Goal: Consume media (video, audio)

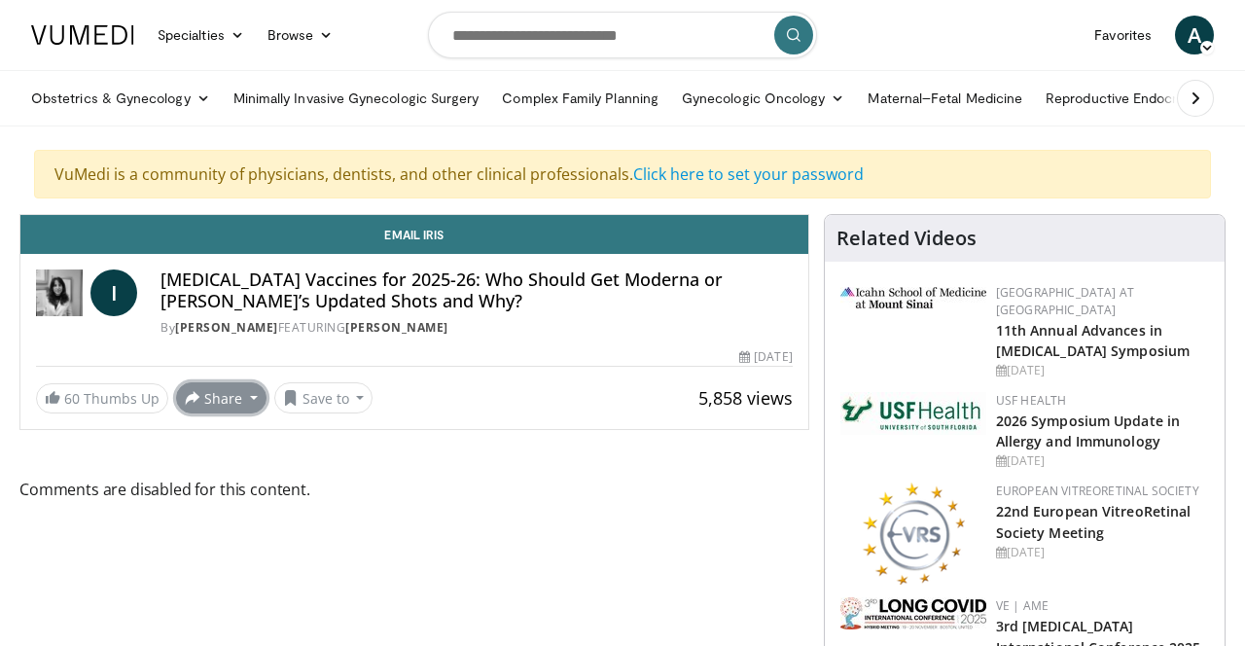
click at [223, 399] on button "Share" at bounding box center [221, 397] width 90 height 31
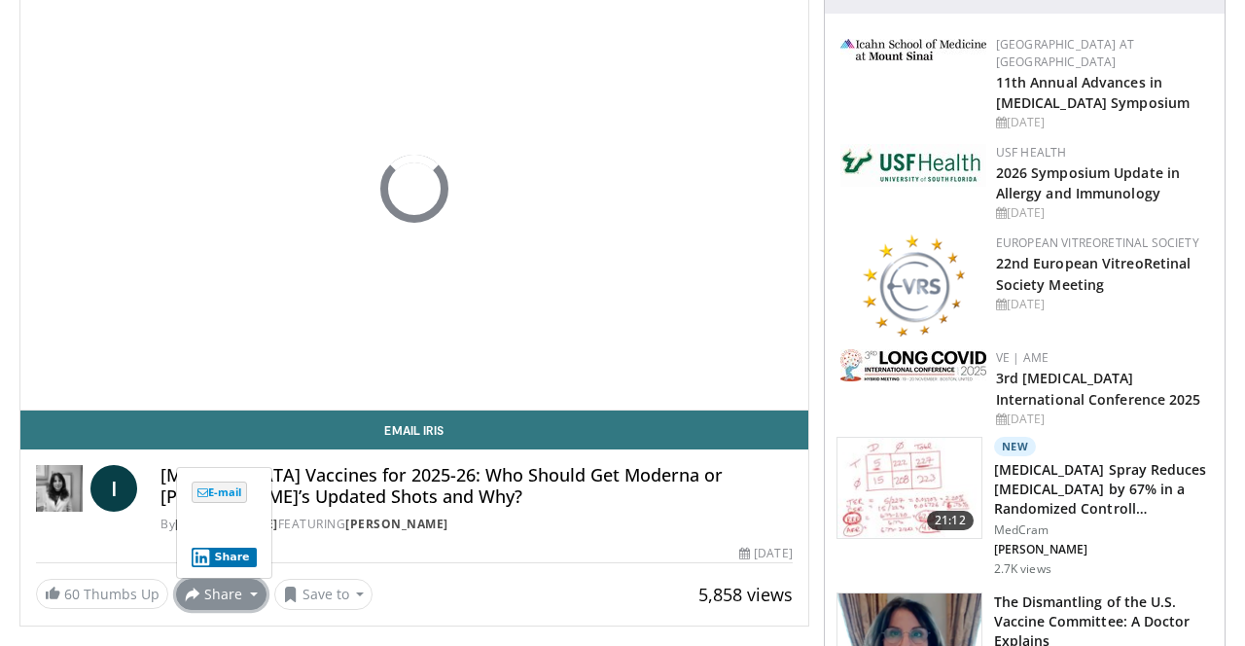
scroll to position [249, 0]
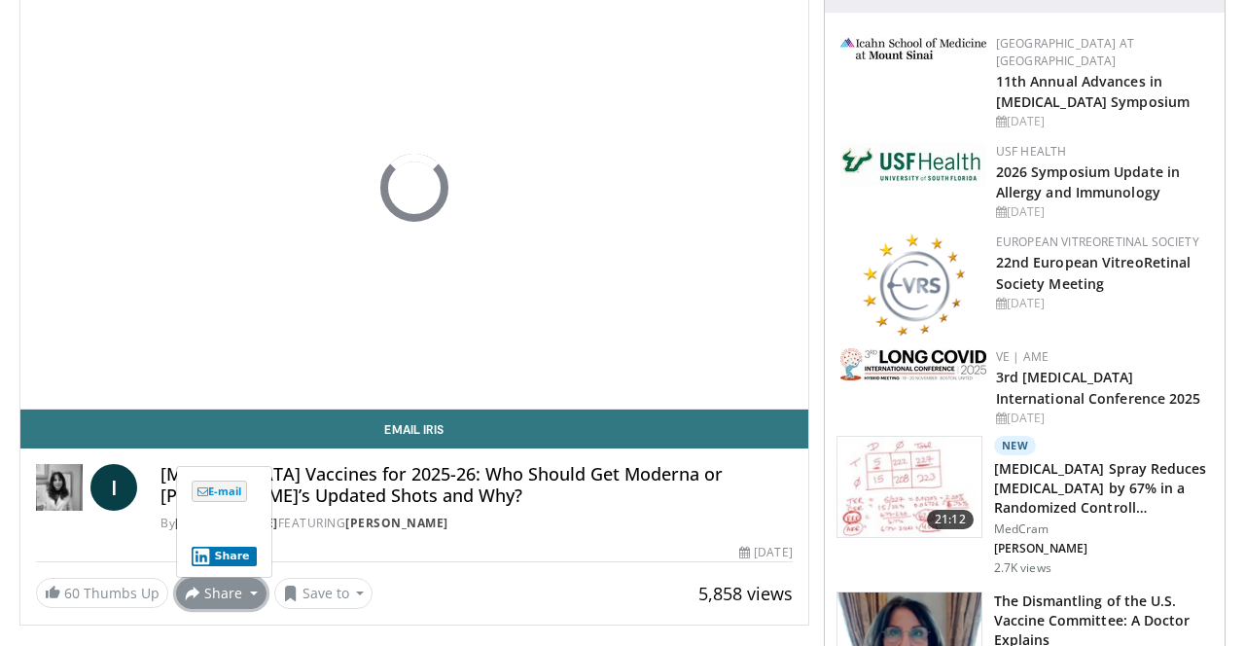
click at [587, 519] on div "By [PERSON_NAME] FEATURING [PERSON_NAME]" at bounding box center [477, 524] width 632 height 18
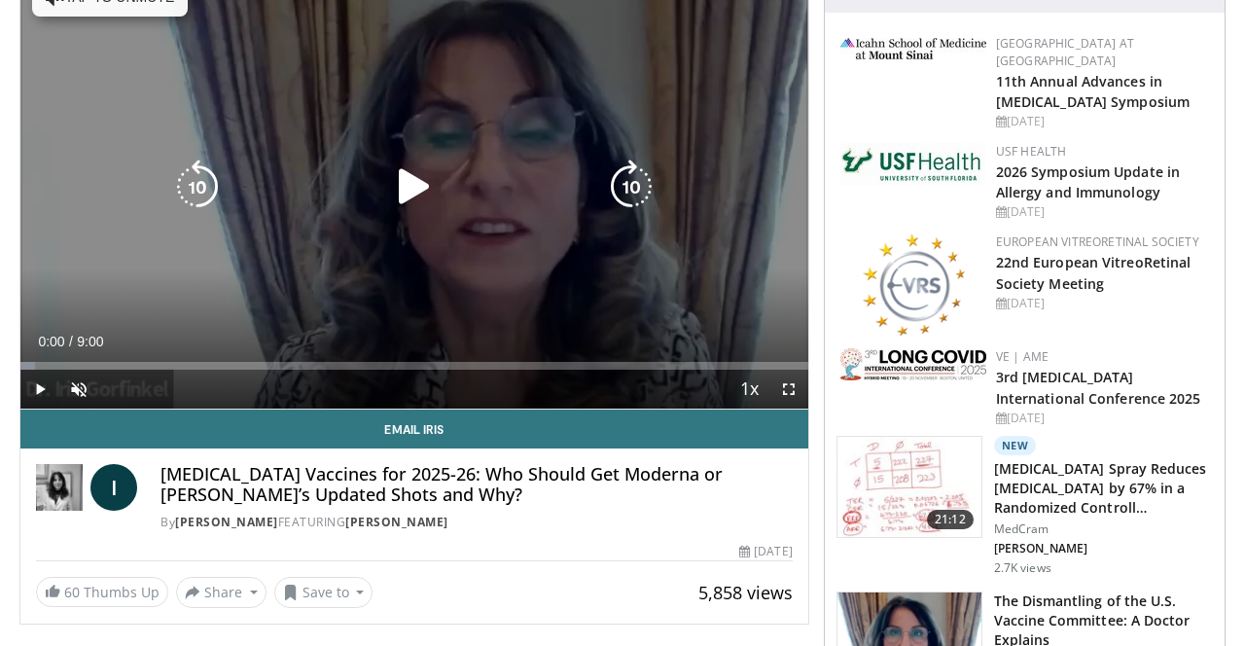
click at [477, 216] on div "10 seconds Tap to unmute" at bounding box center [414, 187] width 788 height 443
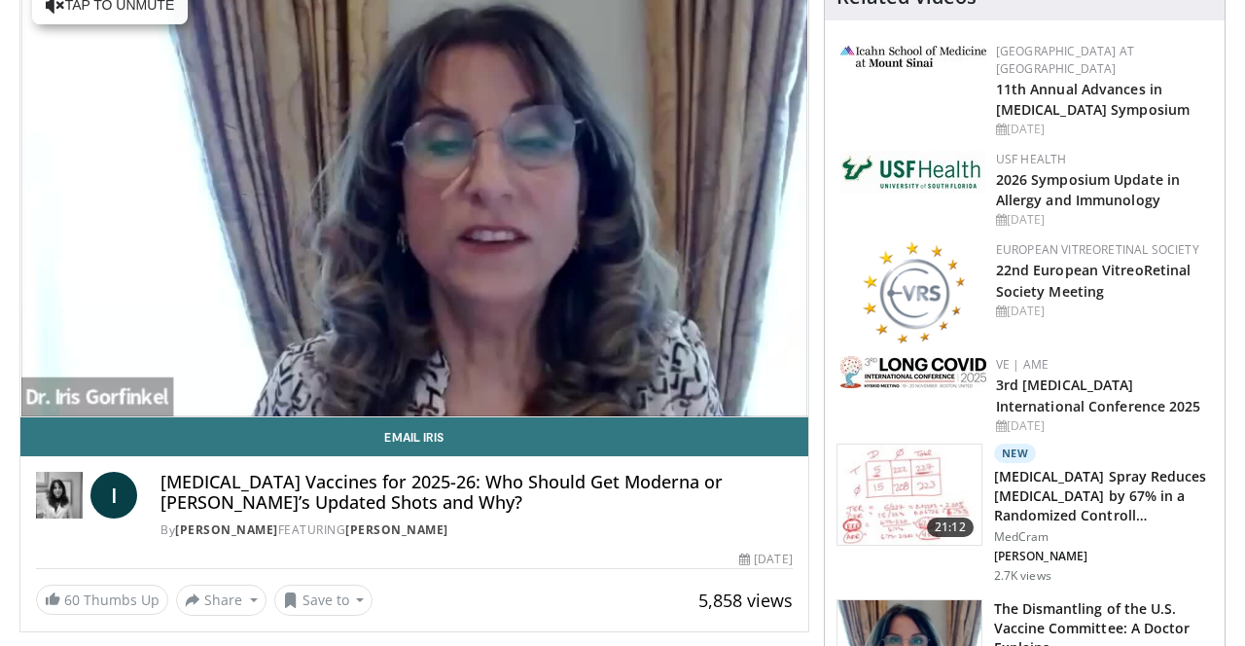
scroll to position [242, 0]
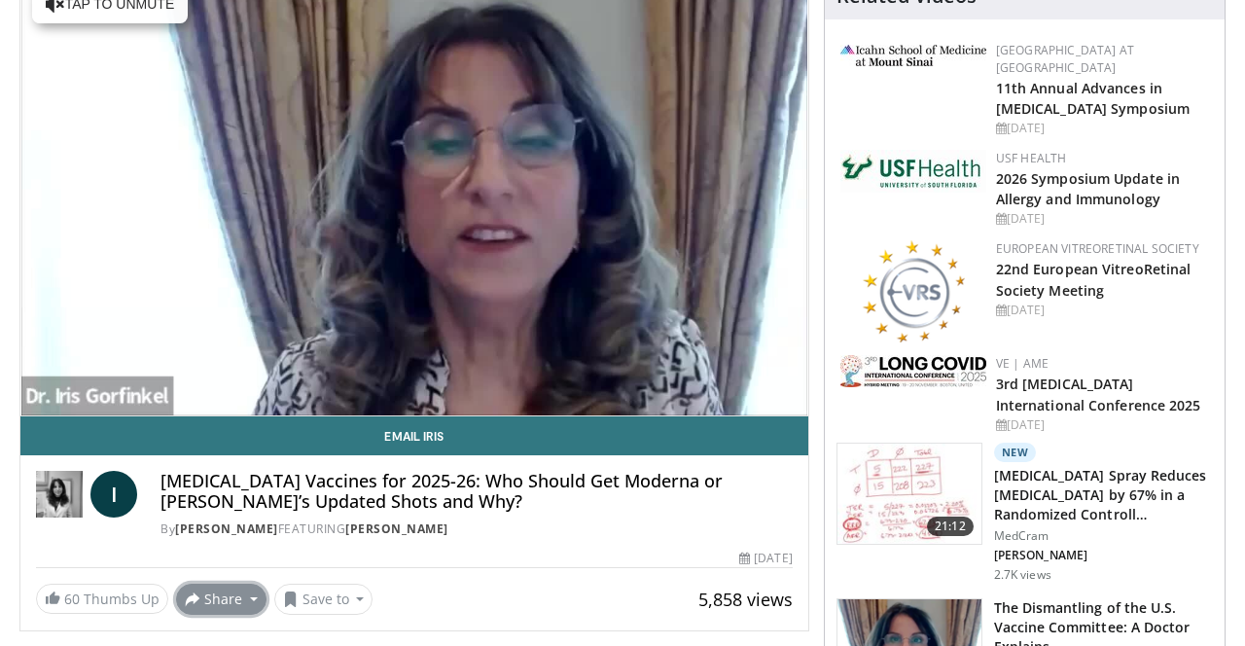
click at [218, 603] on button "Share" at bounding box center [221, 599] width 90 height 31
click at [228, 564] on button "Share" at bounding box center [224, 562] width 65 height 19
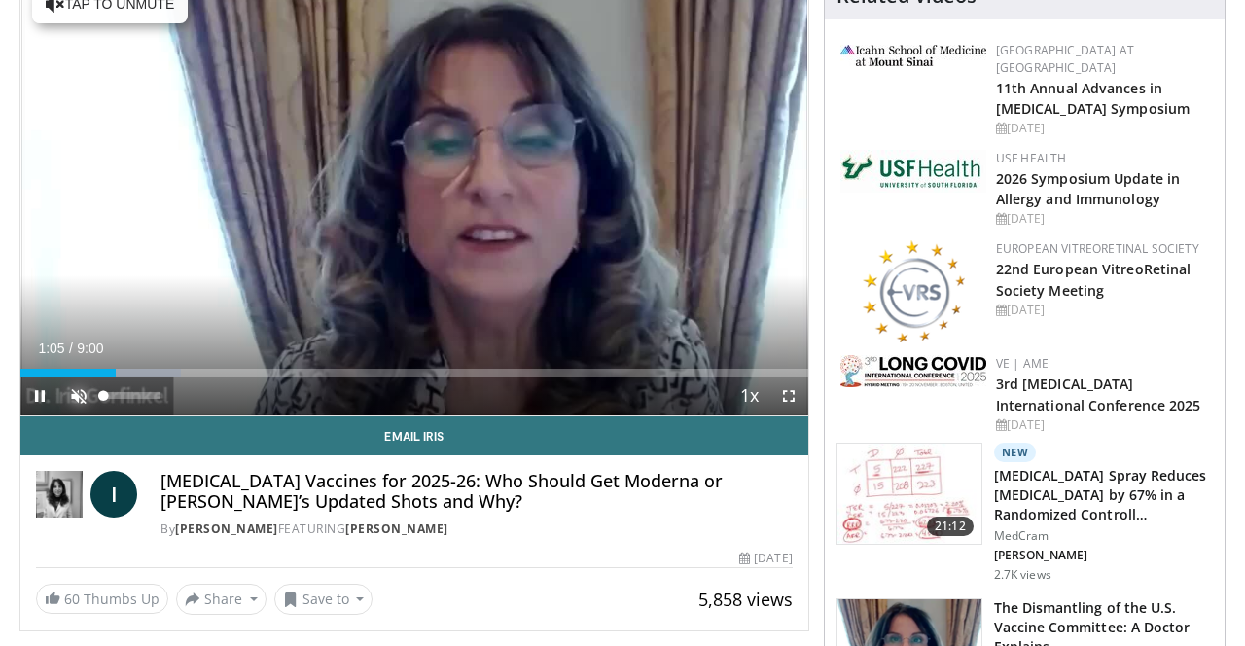
click at [80, 394] on span "Video Player" at bounding box center [78, 395] width 39 height 39
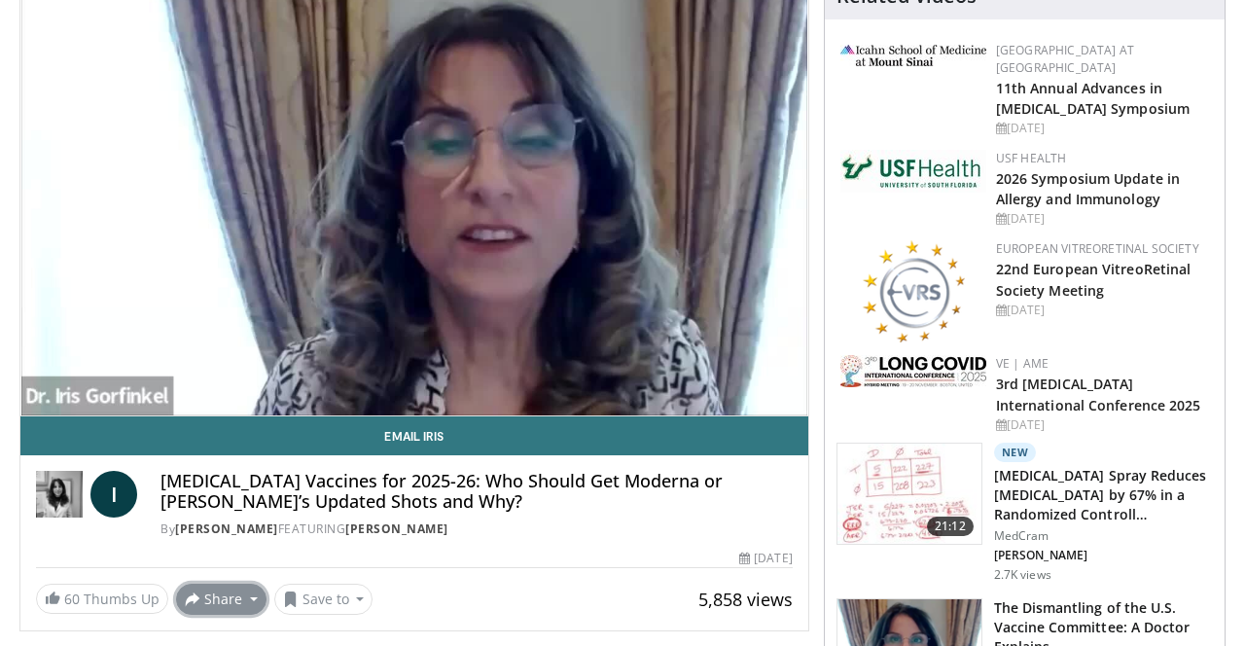
click at [248, 597] on button "Share" at bounding box center [221, 599] width 90 height 31
click at [196, 566] on xdoor-icon at bounding box center [201, 562] width 19 height 19
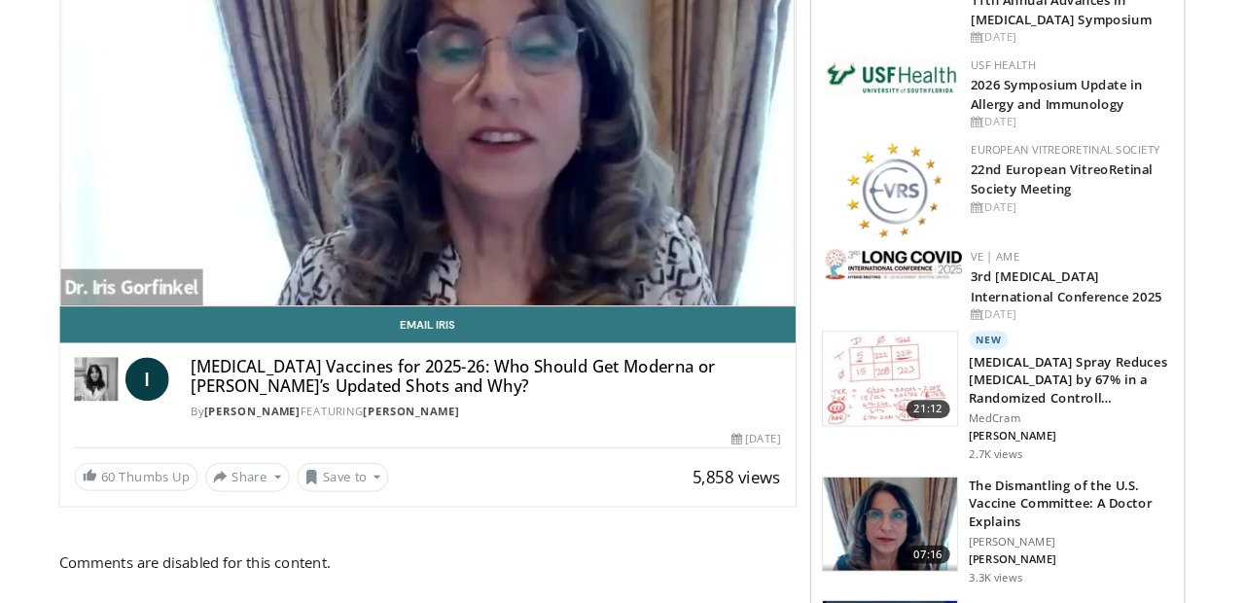
scroll to position [333, 0]
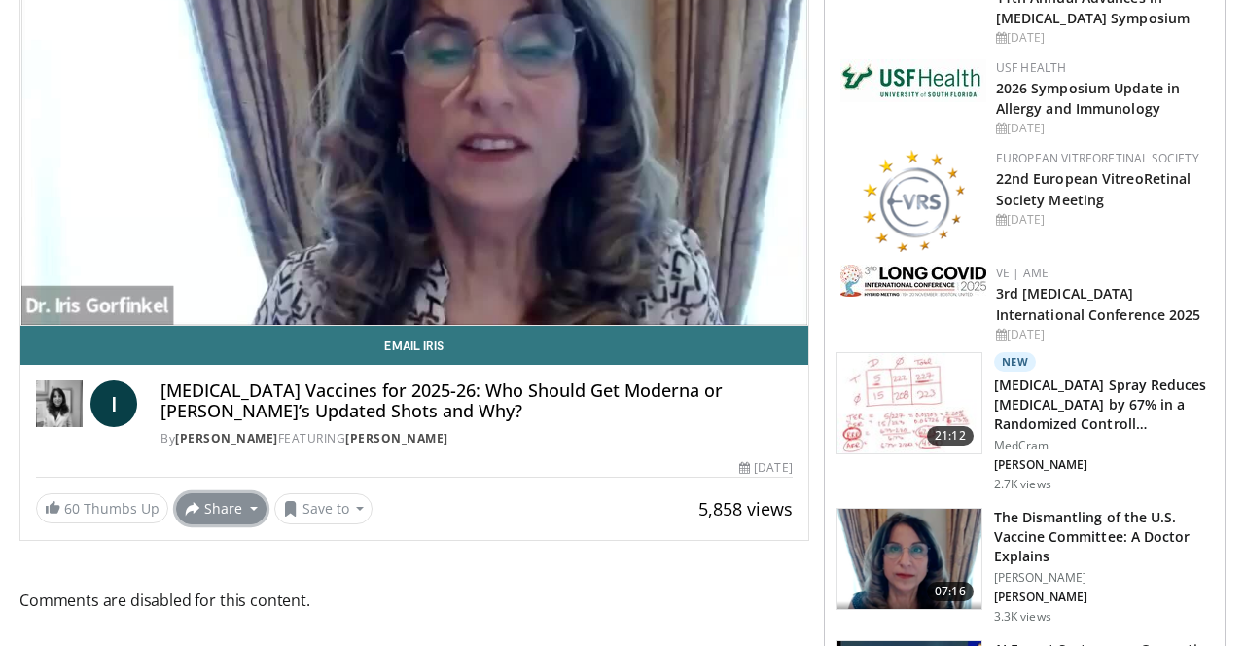
click at [246, 508] on button "Share" at bounding box center [221, 508] width 90 height 31
click at [195, 620] on xdoor-icon at bounding box center [201, 616] width 19 height 19
click at [210, 513] on button "Share" at bounding box center [221, 508] width 90 height 31
click at [212, 616] on button "Share" at bounding box center [224, 616] width 65 height 19
click at [248, 505] on button "Share" at bounding box center [221, 508] width 90 height 31
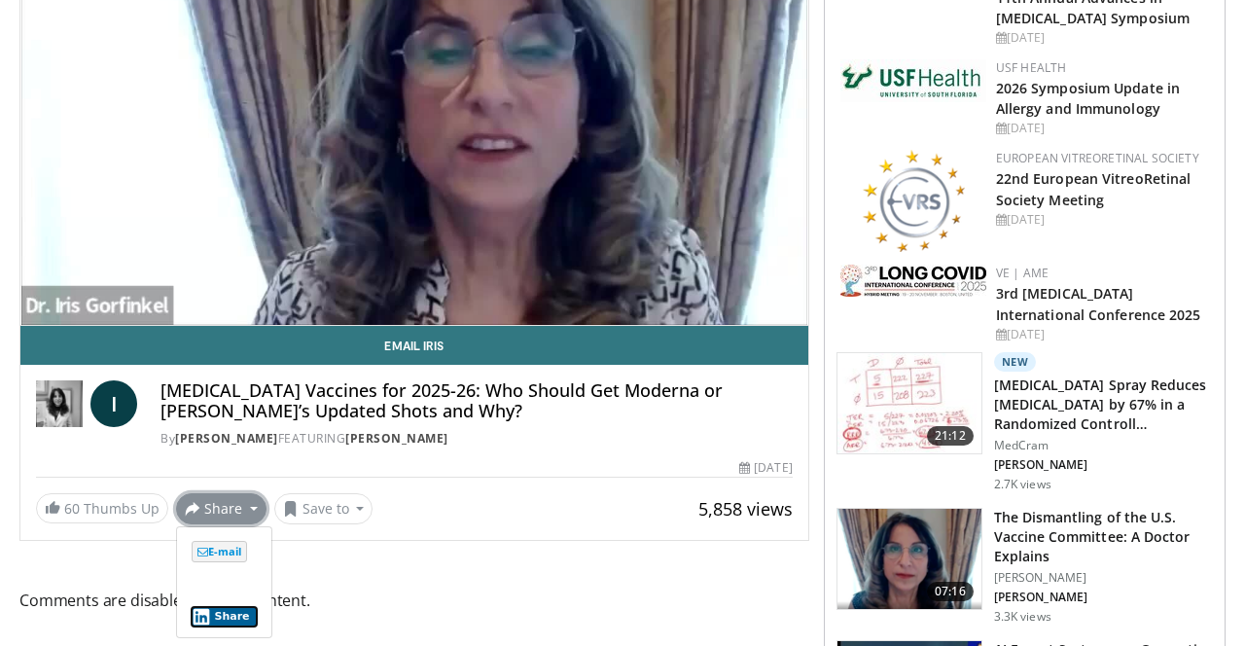
click at [197, 618] on xdoor-icon at bounding box center [201, 616] width 19 height 19
